Goal: Find specific page/section: Find specific page/section

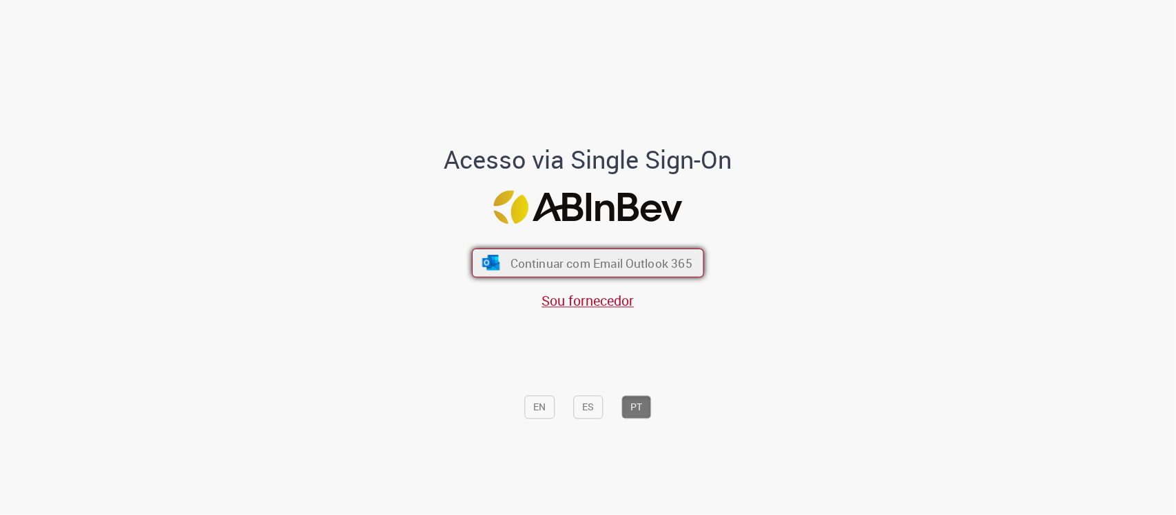
click at [617, 260] on span "Continuar com Email Outlook 365" at bounding box center [601, 263] width 182 height 16
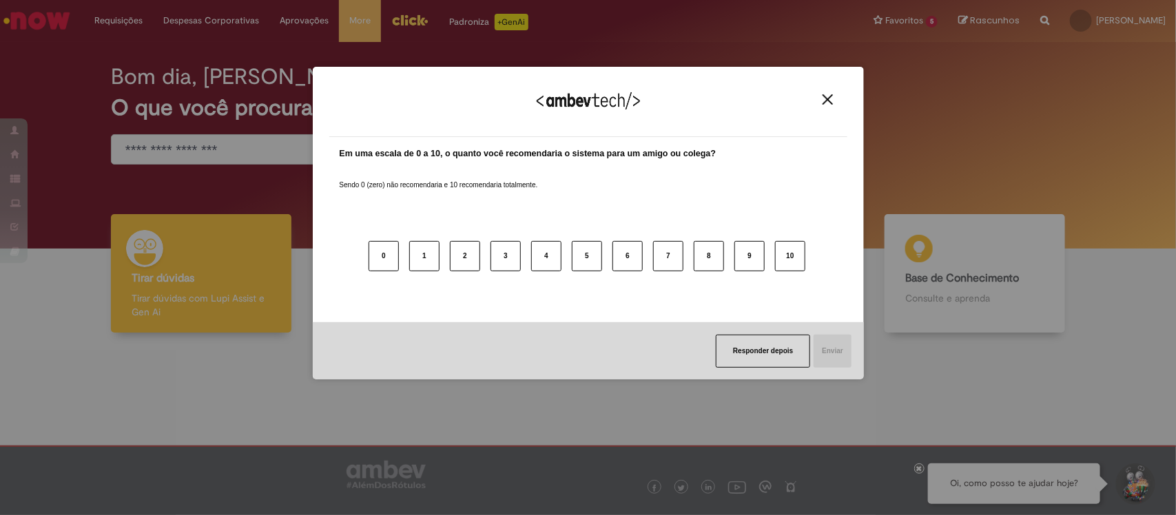
click at [832, 94] on img "Close" at bounding box center [828, 99] width 10 height 10
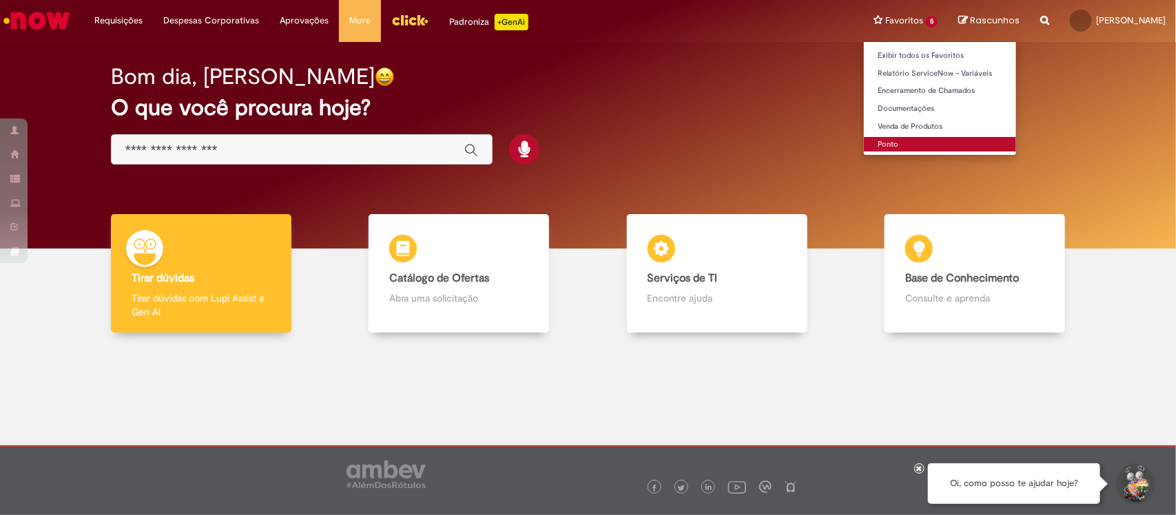
click at [876, 140] on link "Ponto" at bounding box center [940, 144] width 152 height 15
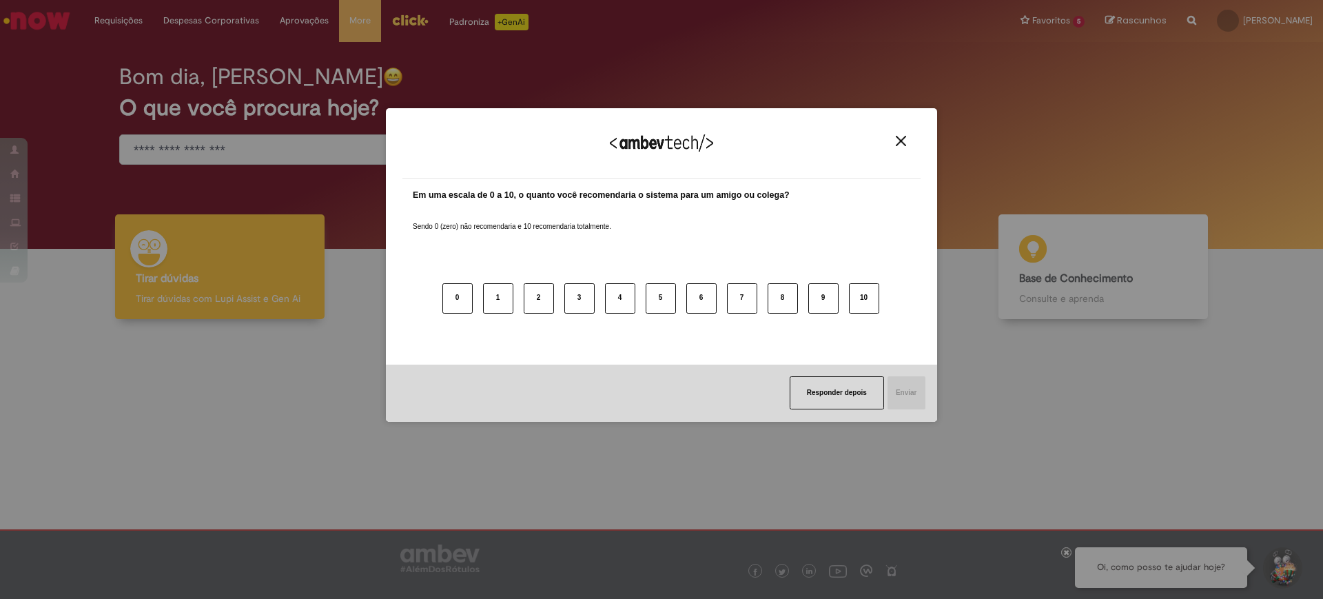
click at [899, 132] on div "Agradecemos seu feedback!" at bounding box center [661, 152] width 518 height 54
click at [899, 141] on img "Close" at bounding box center [901, 141] width 10 height 10
